Goal: Go to known website: Access a specific website the user already knows

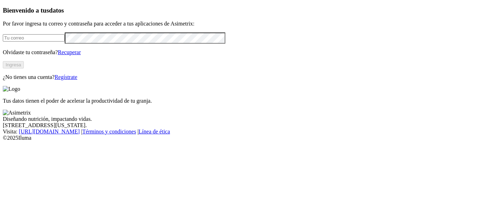
type input "[PERSON_NAME][EMAIL_ADDRESS][DOMAIN_NAME]"
click at [24, 69] on button "Ingresa" at bounding box center [13, 64] width 21 height 7
